Goal: Task Accomplishment & Management: Use online tool/utility

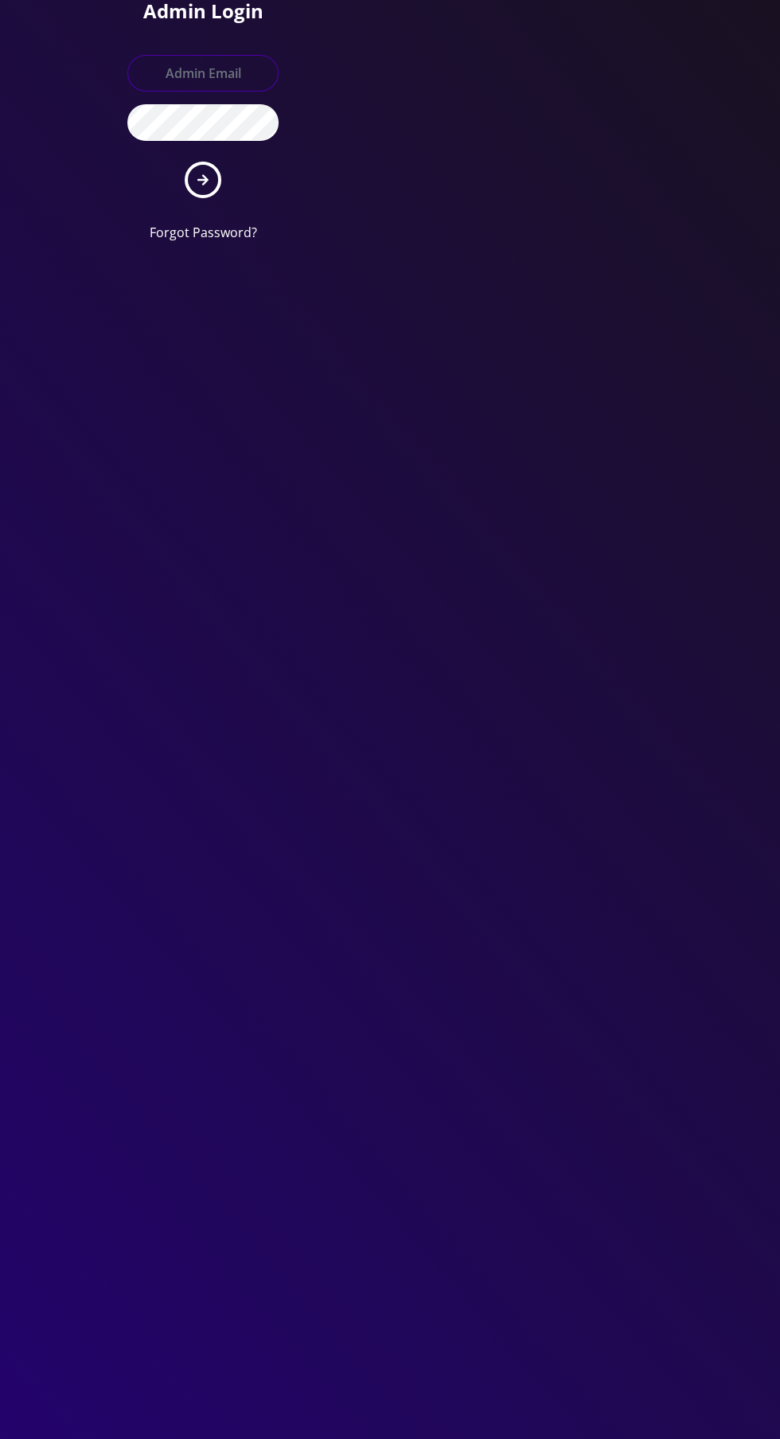
type input "[EMAIL_ADDRESS][DOMAIN_NAME]"
click at [185, 162] on button "submit" at bounding box center [203, 180] width 37 height 37
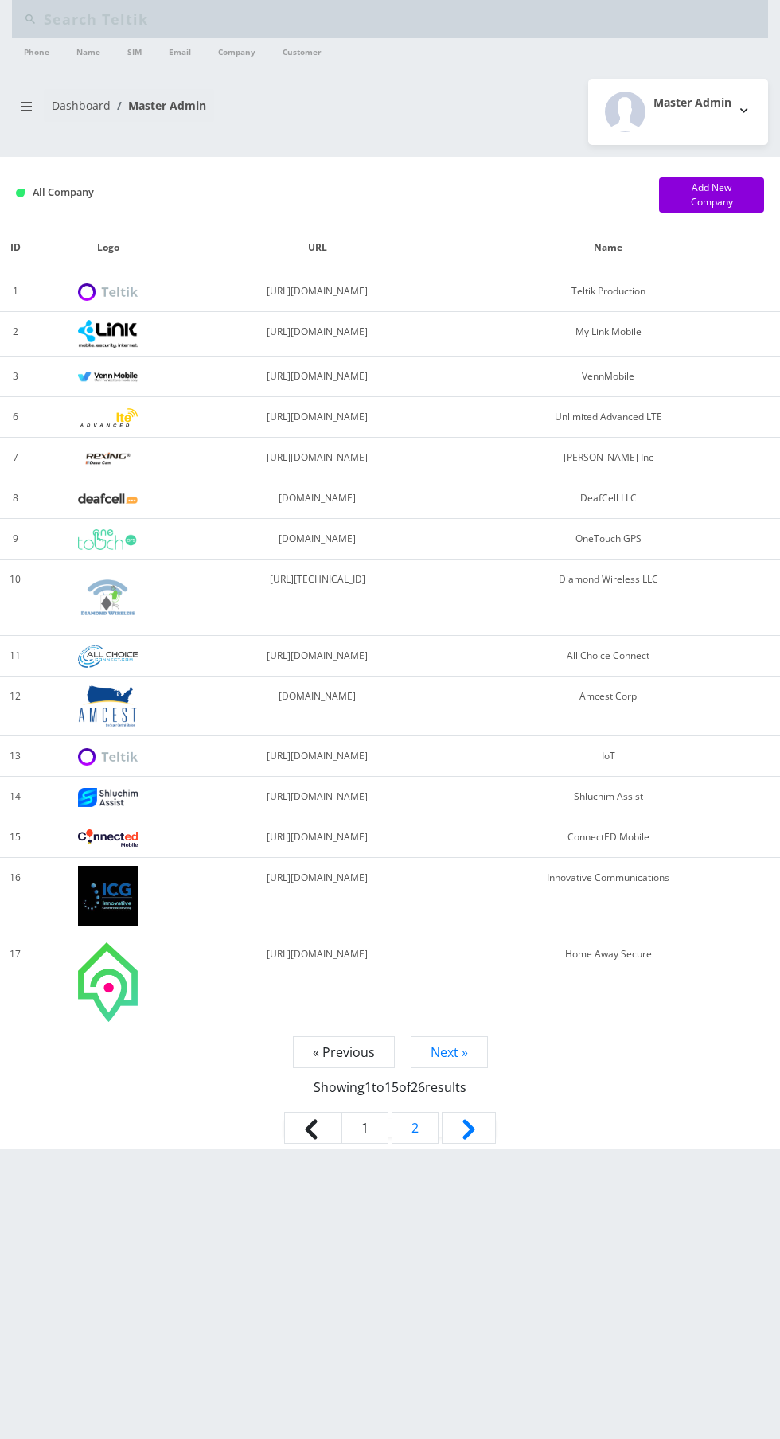
type input "Bakersan"
click at [25, 105] on icon "breadcrumb" at bounding box center [26, 107] width 11 height 10
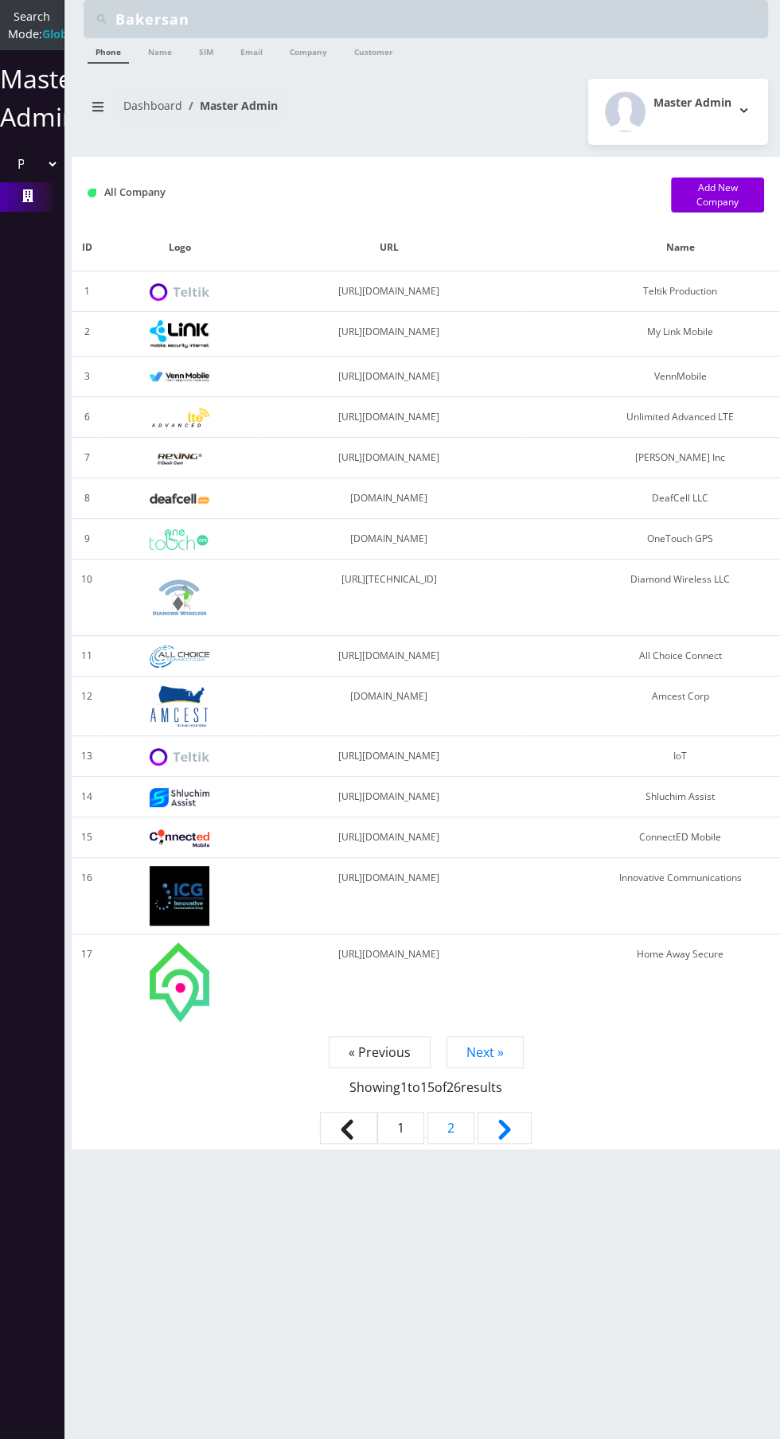
click at [41, 177] on select "Please select a Company Teltik Production My Link Mobile VennMobile Unlimited A…" at bounding box center [32, 164] width 54 height 30
select select "13"
click at [5, 166] on select "Please select a Company Teltik Production My Link Mobile VennMobile Unlimited A…" at bounding box center [32, 164] width 54 height 30
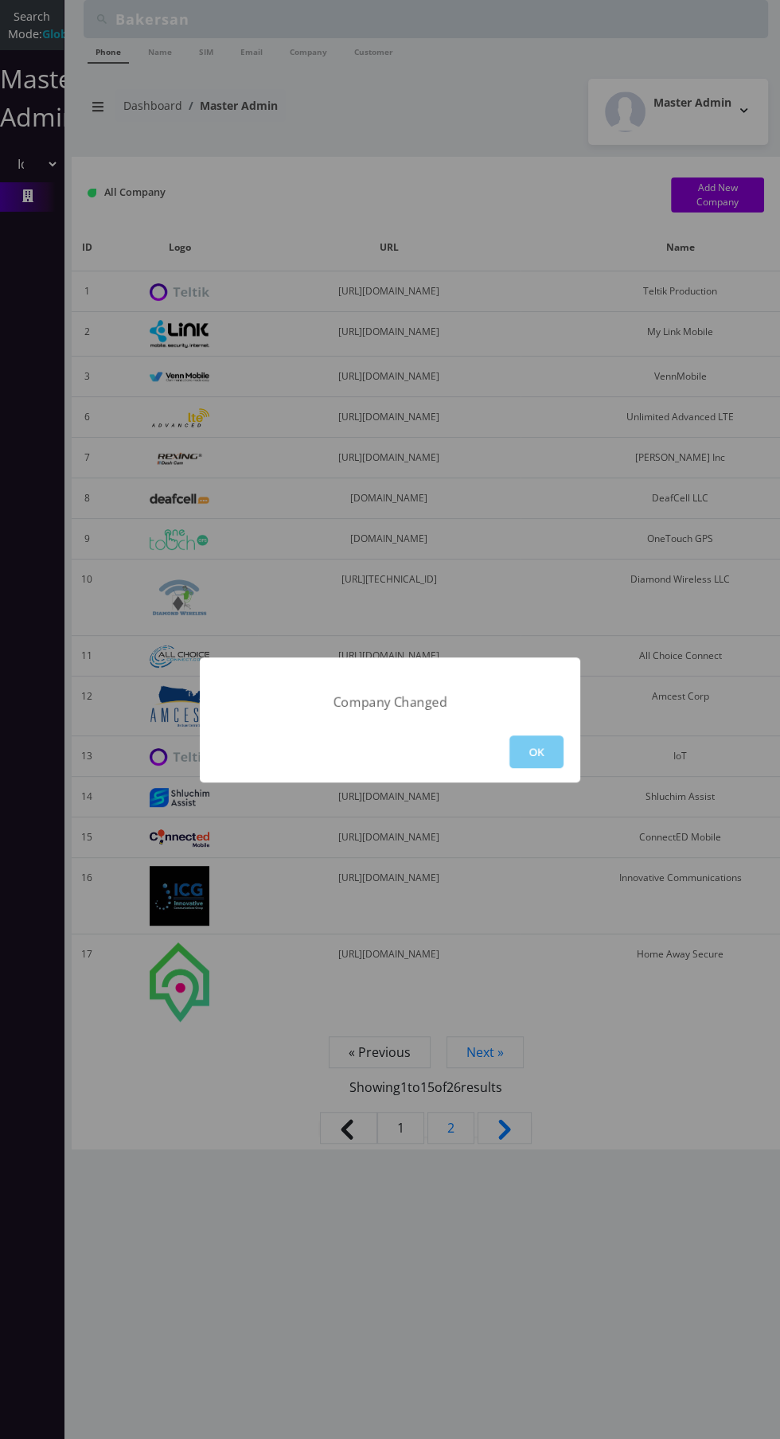
click at [525, 764] on button "OK" at bounding box center [536, 752] width 54 height 33
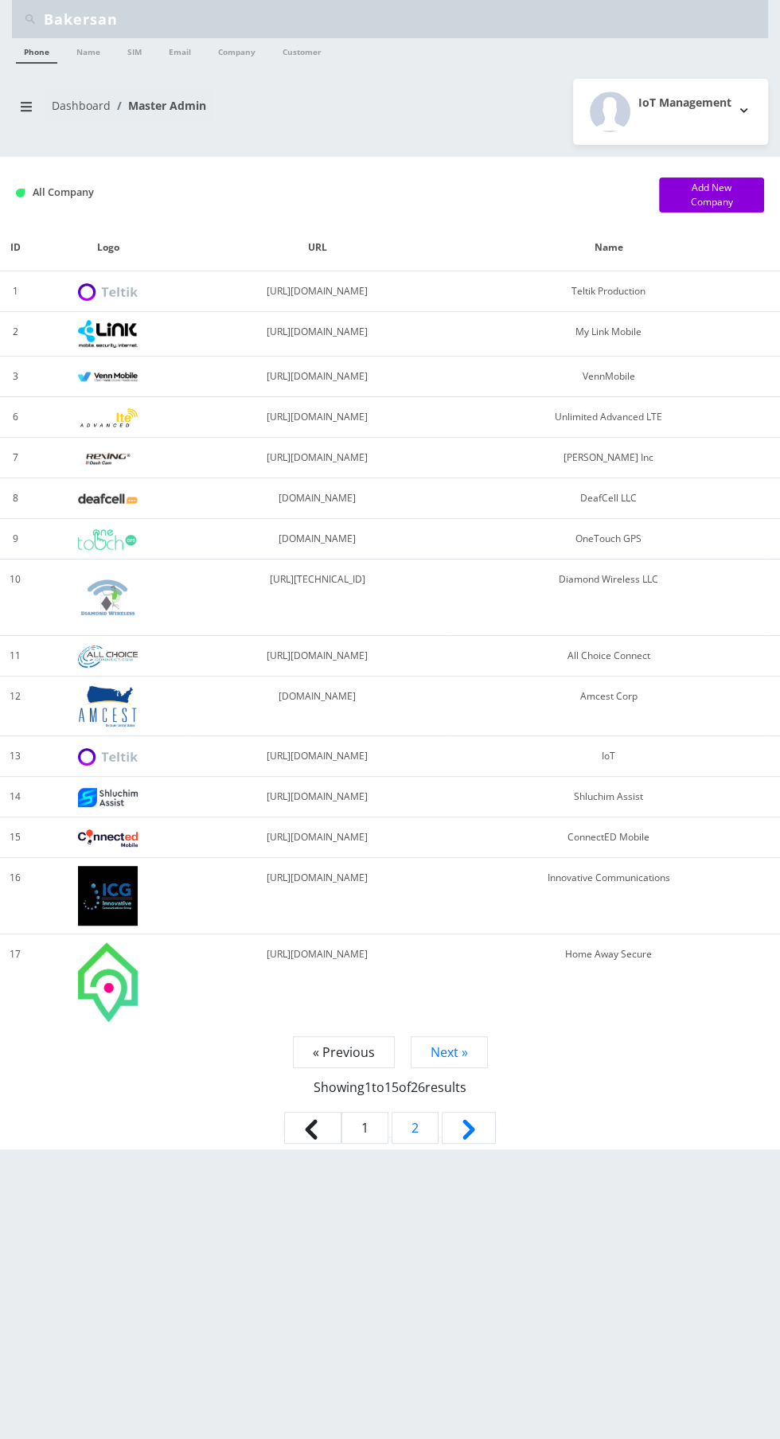
click at [170, 15] on input "Bakersan" at bounding box center [404, 19] width 720 height 30
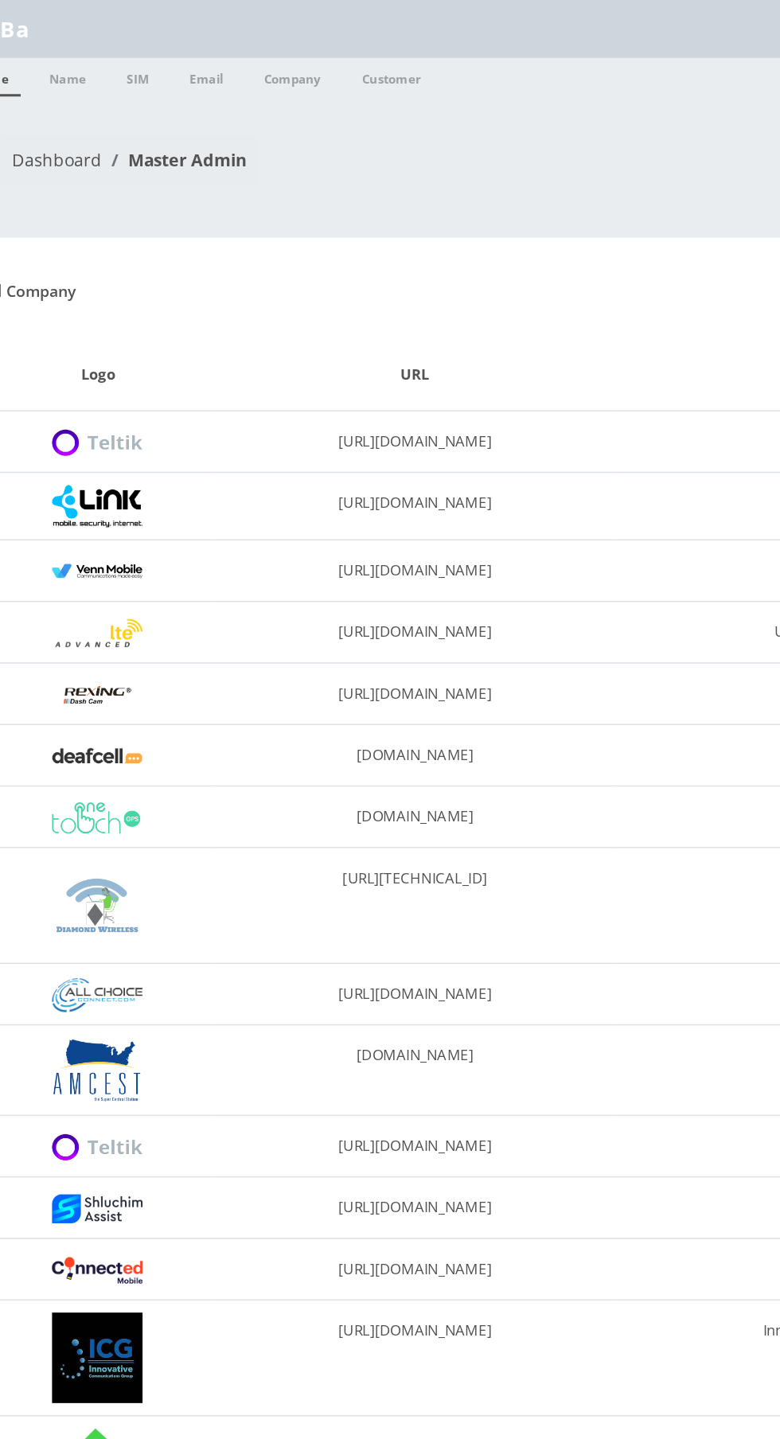
type input "B"
type input "Empire"
click at [237, 54] on link "Company" at bounding box center [236, 50] width 53 height 25
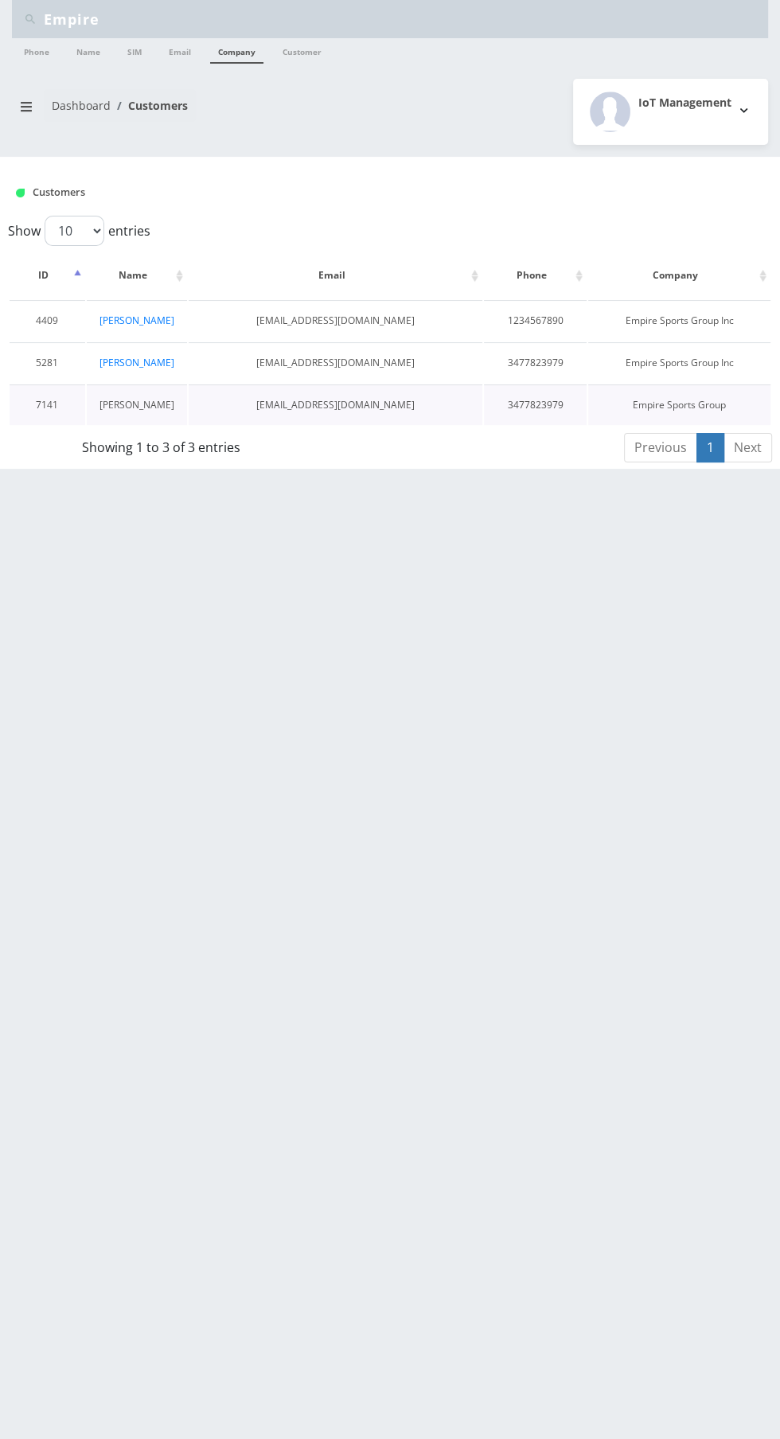
click at [123, 404] on link "Joe Barak" at bounding box center [137, 405] width 75 height 14
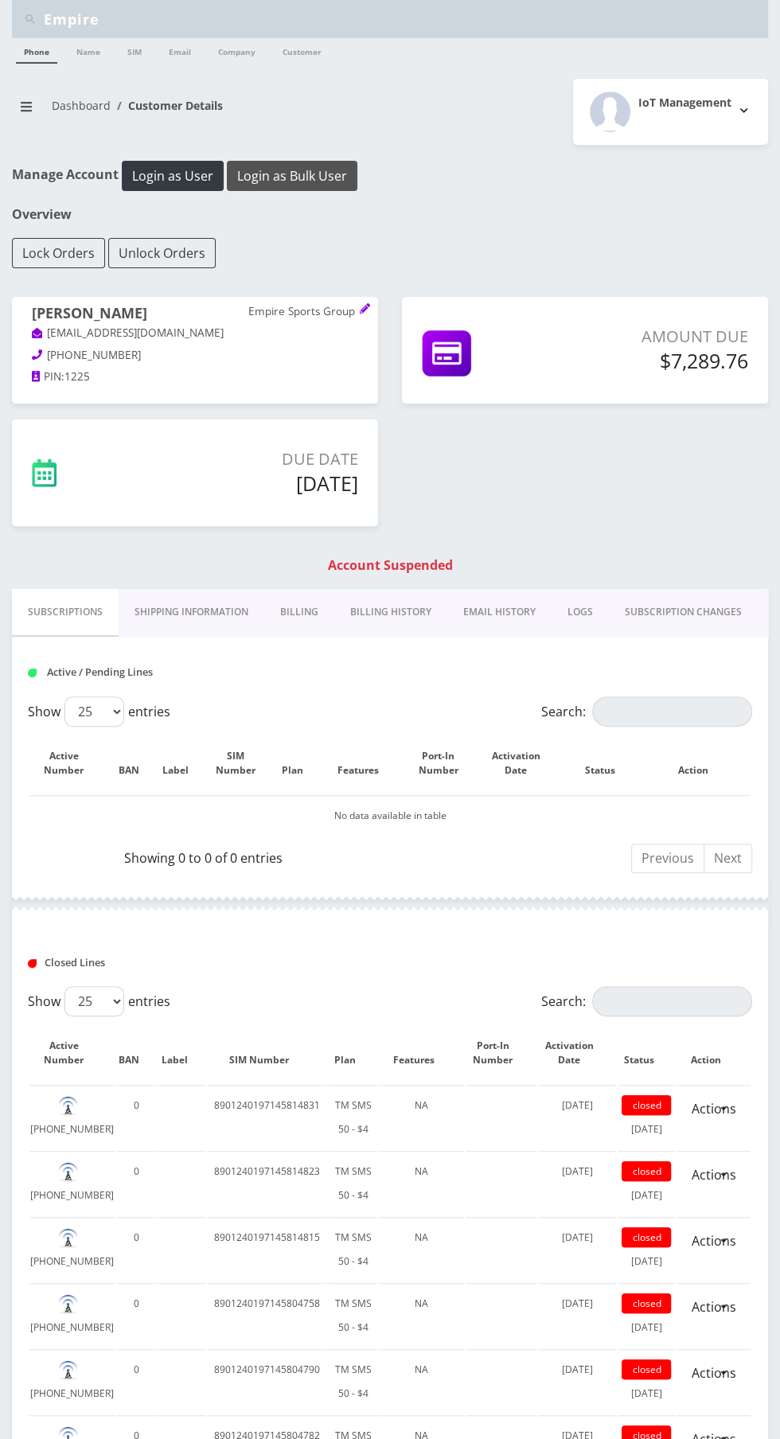
click at [316, 175] on button "Login as Bulk User" at bounding box center [292, 176] width 131 height 30
